Goal: Information Seeking & Learning: Compare options

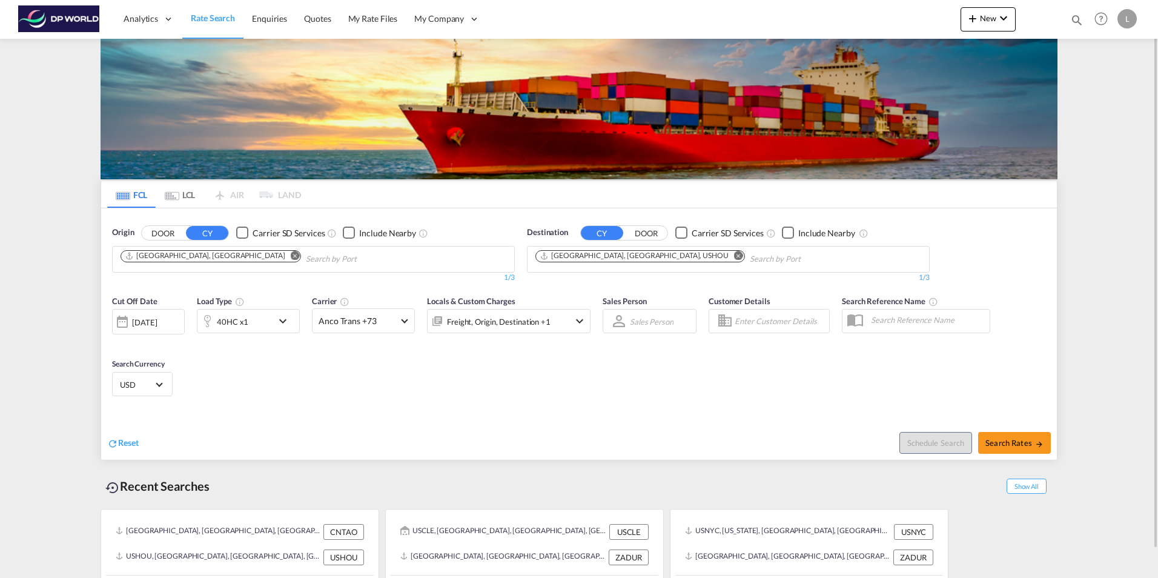
click at [734, 256] on md-icon "Remove" at bounding box center [738, 255] width 9 height 9
click at [607, 255] on input "Chips input." at bounding box center [592, 259] width 115 height 19
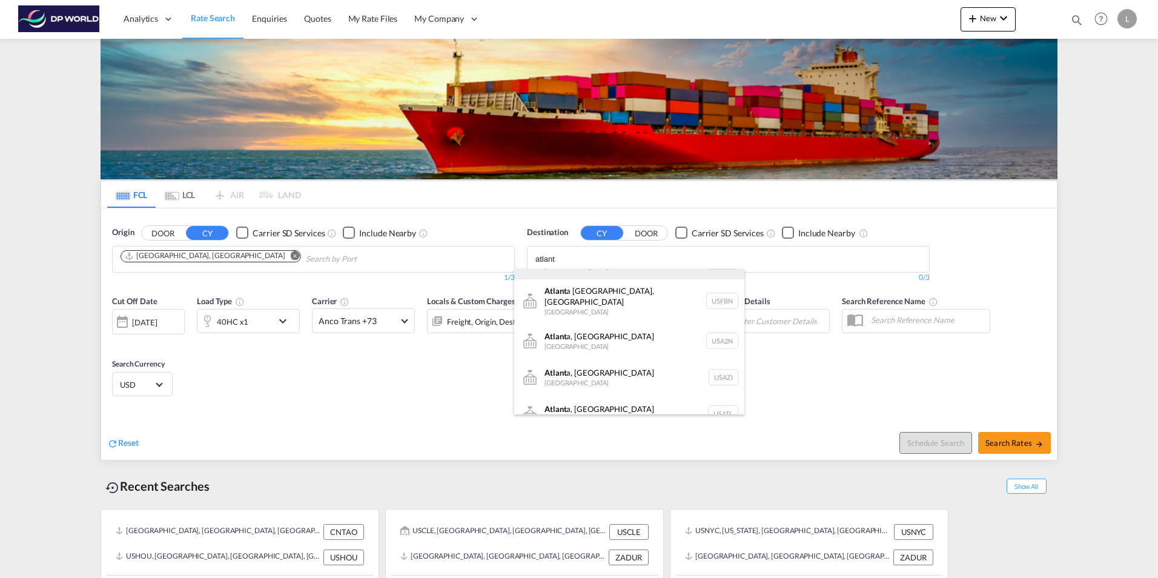
scroll to position [36, 0]
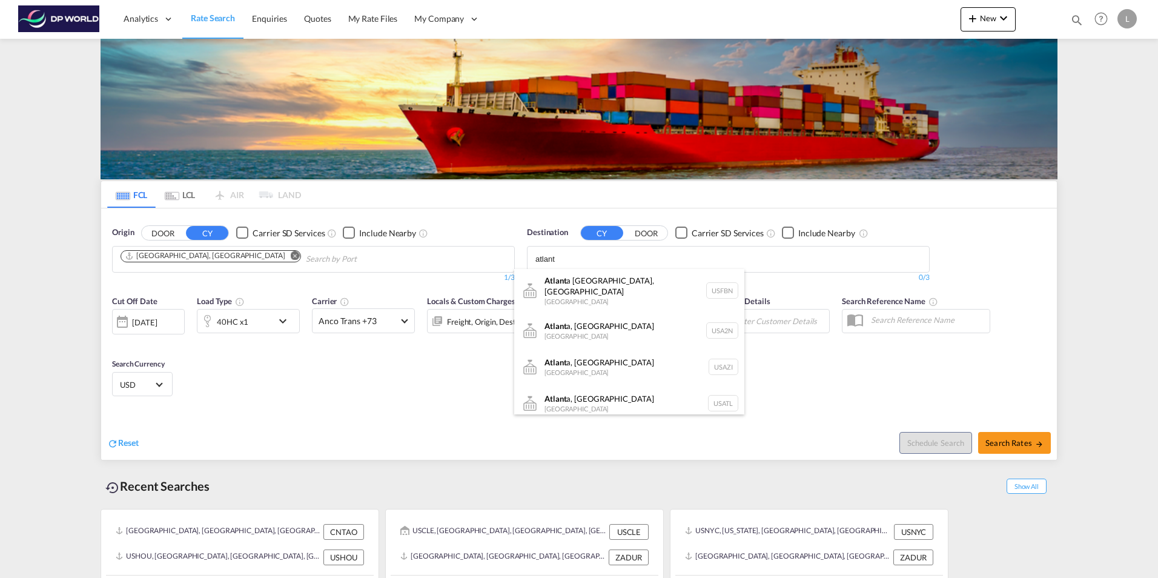
type input "atlant"
click at [595, 395] on div "Atlant a, [GEOGRAPHIC_DATA] [GEOGRAPHIC_DATA] [GEOGRAPHIC_DATA]" at bounding box center [629, 403] width 230 height 36
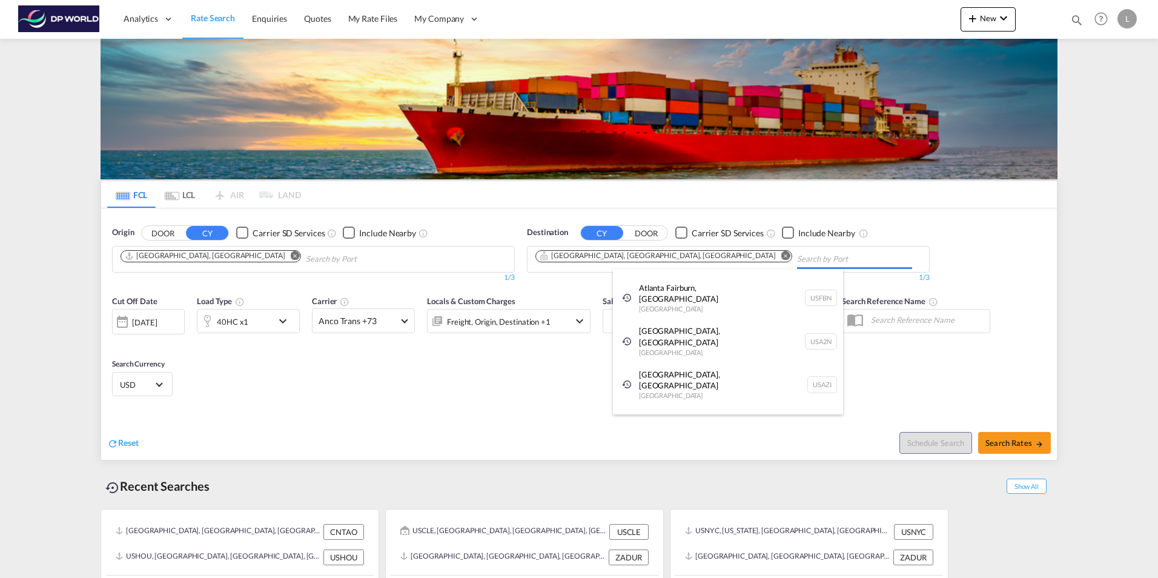
scroll to position [18, 0]
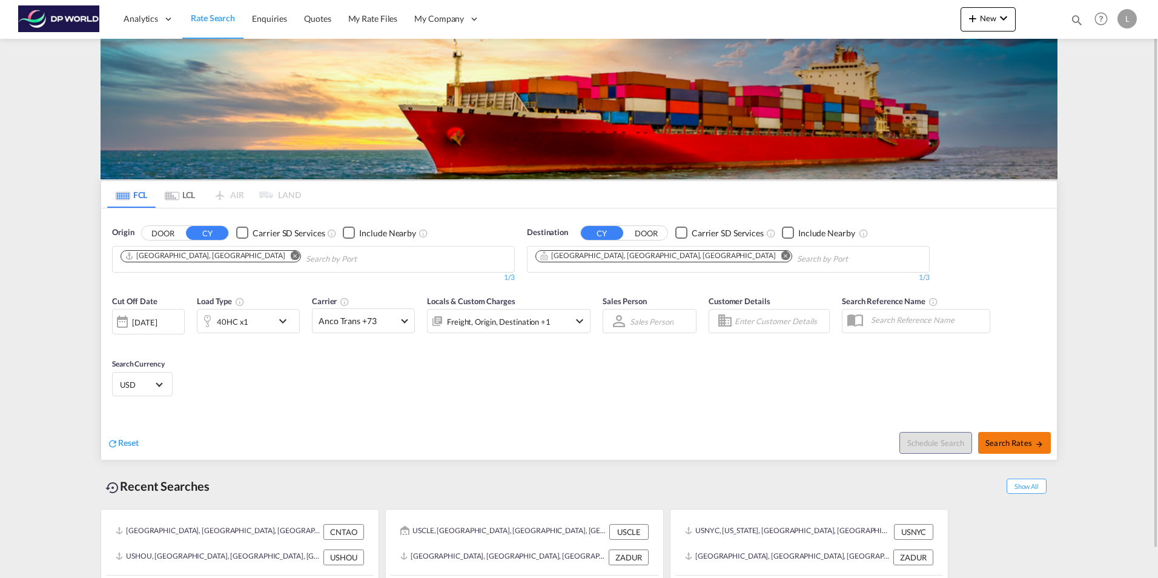
click at [1006, 445] on span "Search Rates" at bounding box center [1015, 443] width 58 height 10
type input "CNTAO to USATL / [DATE]"
